Goal: Transaction & Acquisition: Purchase product/service

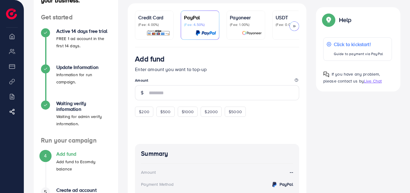
scroll to position [70, 0]
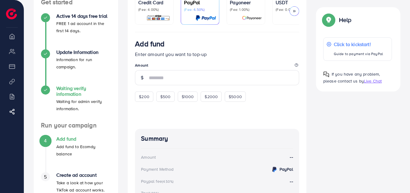
click at [66, 90] on h4 "Waiting verify information" at bounding box center [83, 91] width 55 height 11
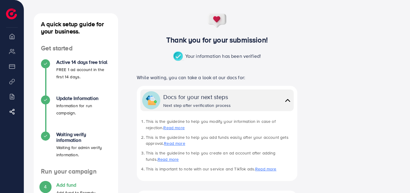
scroll to position [98, 0]
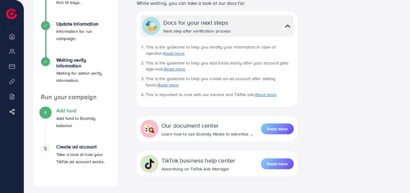
click at [76, 108] on h4 "Add fund" at bounding box center [83, 111] width 55 height 6
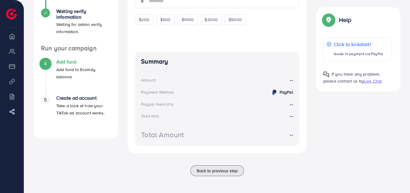
scroll to position [149, 0]
click at [71, 95] on h4 "Create ad account" at bounding box center [83, 98] width 55 height 6
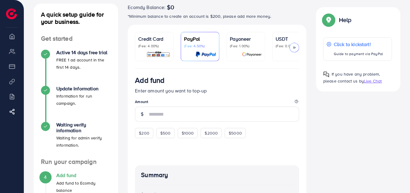
scroll to position [34, 0]
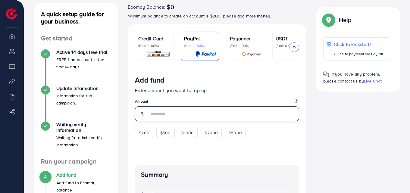
click at [173, 117] on input "number" at bounding box center [224, 113] width 150 height 15
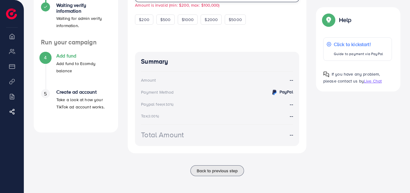
scroll to position [24, 0]
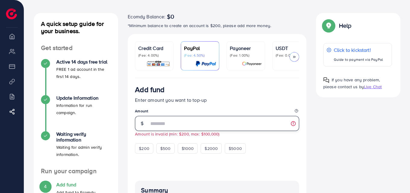
type input "**"
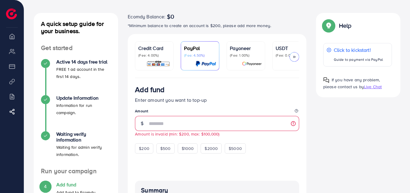
click at [220, 103] on p "Enter amount you want to top-up" at bounding box center [217, 99] width 164 height 7
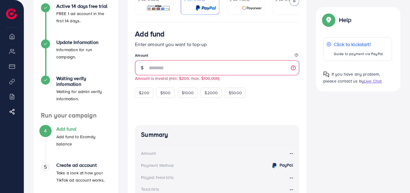
scroll to position [80, 0]
click at [182, 69] on input "**" at bounding box center [224, 67] width 150 height 15
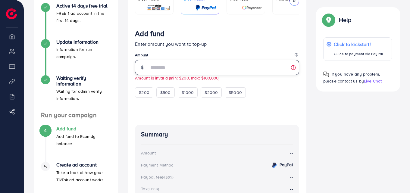
click at [182, 69] on input "**" at bounding box center [224, 67] width 150 height 15
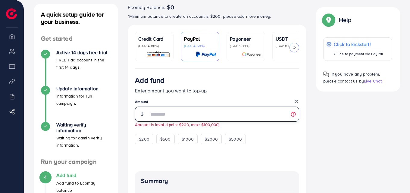
scroll to position [26, 0]
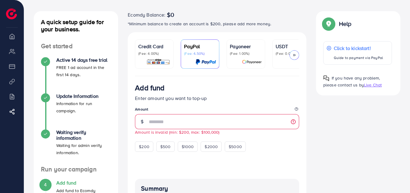
click at [170, 63] on img at bounding box center [158, 61] width 24 height 7
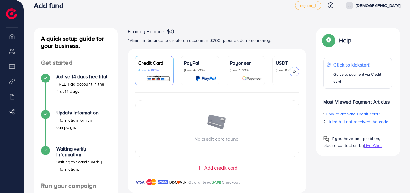
scroll to position [10, 0]
click at [216, 163] on div "No credit card found! Add credit card Guaranteed SAFE Checkout" at bounding box center [217, 142] width 179 height 100
click at [218, 169] on span "Add credit card" at bounding box center [220, 167] width 33 height 7
click at [218, 169] on span "Close" at bounding box center [221, 167] width 12 height 7
click at [218, 169] on span "Add credit card" at bounding box center [220, 167] width 33 height 7
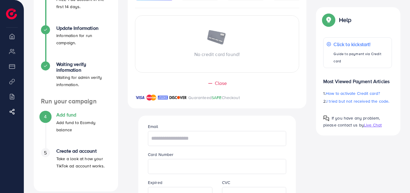
scroll to position [0, 0]
